Goal: Information Seeking & Learning: Learn about a topic

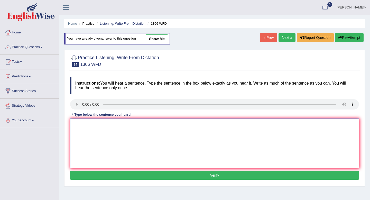
click at [79, 125] on textarea at bounding box center [214, 143] width 289 height 50
type textarea "When the call the announce the centence judge A and C."
click at [98, 176] on button "Verify" at bounding box center [214, 175] width 289 height 9
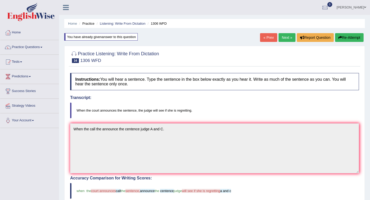
click at [284, 37] on link "Next »" at bounding box center [286, 37] width 17 height 9
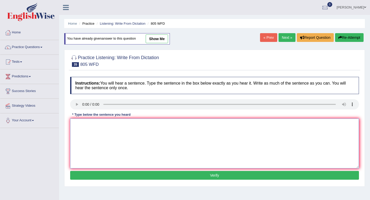
click at [76, 125] on textarea at bounding box center [214, 143] width 289 height 50
type textarea "l"
type textarea "Landly facility facilities available each school unit charch church."
click at [103, 176] on button "Verify" at bounding box center [214, 175] width 289 height 9
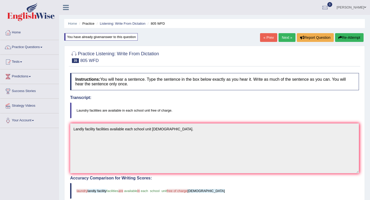
click at [280, 36] on link "Next »" at bounding box center [286, 37] width 17 height 9
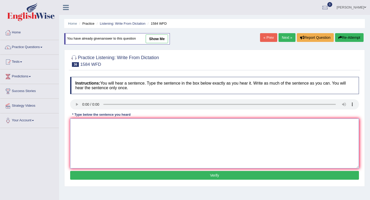
click at [77, 127] on textarea at bounding box center [214, 143] width 289 height 50
type textarea "You should book return at the end of [GEOGRAPHIC_DATA]."
click at [101, 174] on button "Verify" at bounding box center [214, 175] width 289 height 9
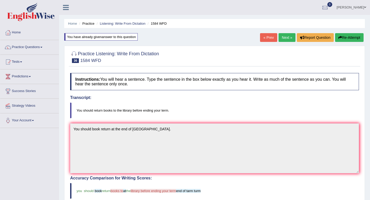
click at [346, 39] on button "Re-Attempt" at bounding box center [349, 37] width 29 height 9
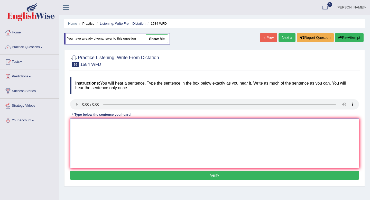
click at [79, 128] on textarea at bounding box center [214, 143] width 289 height 50
type textarea "You should return to the books before at the ending of your term."
drag, startPoint x: 157, startPoint y: 173, endPoint x: 158, endPoint y: 167, distance: 6.2
click at [158, 170] on div "Instructions: You will hear a sentence. Type the sentence in the box below exac…" at bounding box center [214, 128] width 291 height 109
click at [158, 178] on button "Verify" at bounding box center [214, 175] width 289 height 9
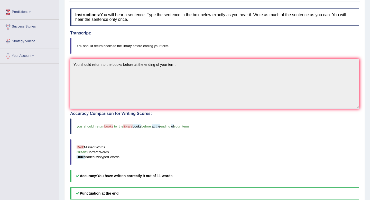
scroll to position [63, 0]
